Goal: Transaction & Acquisition: Purchase product/service

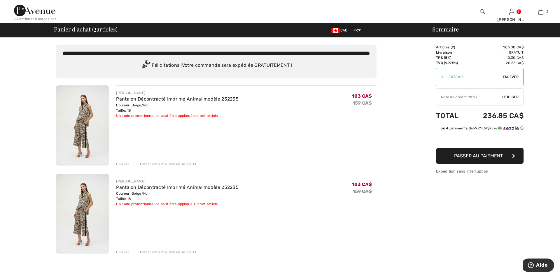
click at [126, 252] on div "Enlever" at bounding box center [122, 252] width 13 height 5
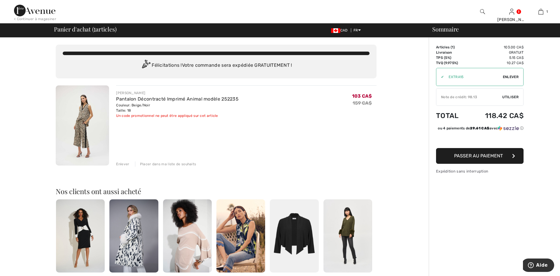
click at [507, 96] on span "Utiliser" at bounding box center [510, 96] width 16 height 5
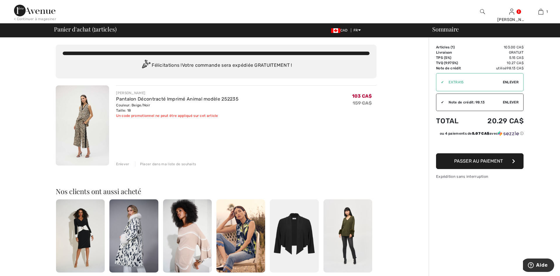
click at [493, 159] on span "Passer au paiement" at bounding box center [478, 161] width 49 height 6
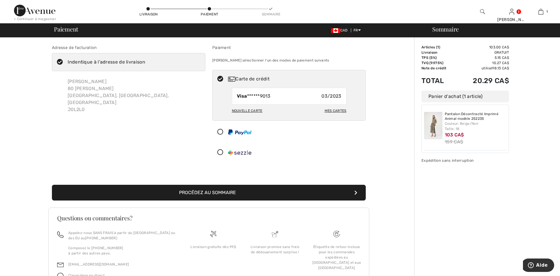
click at [256, 110] on div "Nouvelle carte" at bounding box center [247, 111] width 31 height 10
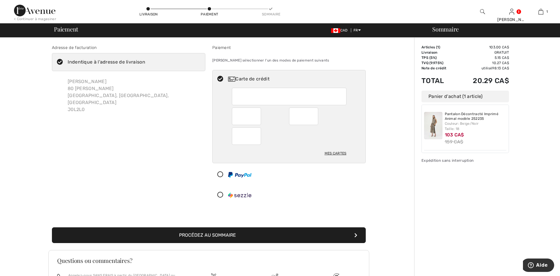
click at [328, 127] on div at bounding box center [289, 116] width 115 height 57
radio input "true"
click at [227, 234] on button "Procédez au sommaire" at bounding box center [209, 235] width 314 height 16
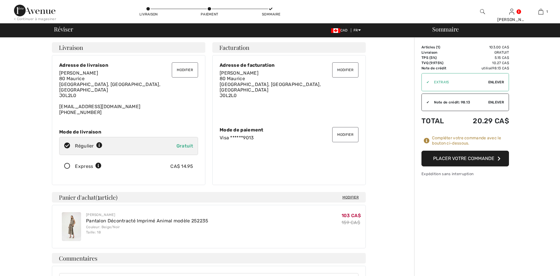
checkbox input "true"
click at [468, 157] on button "Placer votre commande" at bounding box center [464, 159] width 87 height 16
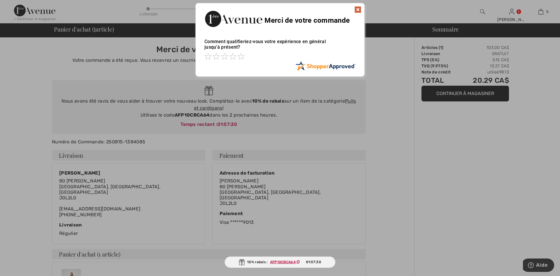
click at [359, 8] on img at bounding box center [357, 9] width 7 height 7
